Goal: Find specific page/section: Find specific page/section

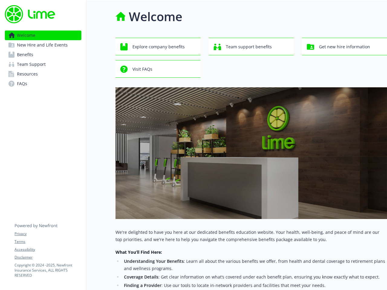
click at [193, 145] on img at bounding box center [250, 153] width 271 height 132
click at [48, 250] on link "Accessibility" at bounding box center [48, 249] width 67 height 5
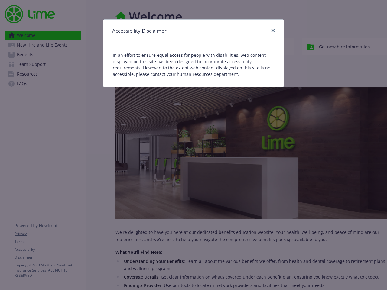
click at [158, 47] on div "In an effort to ensure equal access for people with disabilities, web content d…" at bounding box center [193, 64] width 181 height 45
click at [251, 47] on div "In an effort to ensure equal access for people with disabilities, web content d…" at bounding box center [193, 64] width 181 height 45
click at [344, 47] on div "Accessibility Disclaimer In an effort to ensure equal access for people with di…" at bounding box center [193, 145] width 387 height 290
click at [158, 69] on p "In an effort to ensure equal access for people with disabilities, web content d…" at bounding box center [193, 64] width 161 height 25
